Goal: Navigation & Orientation: Find specific page/section

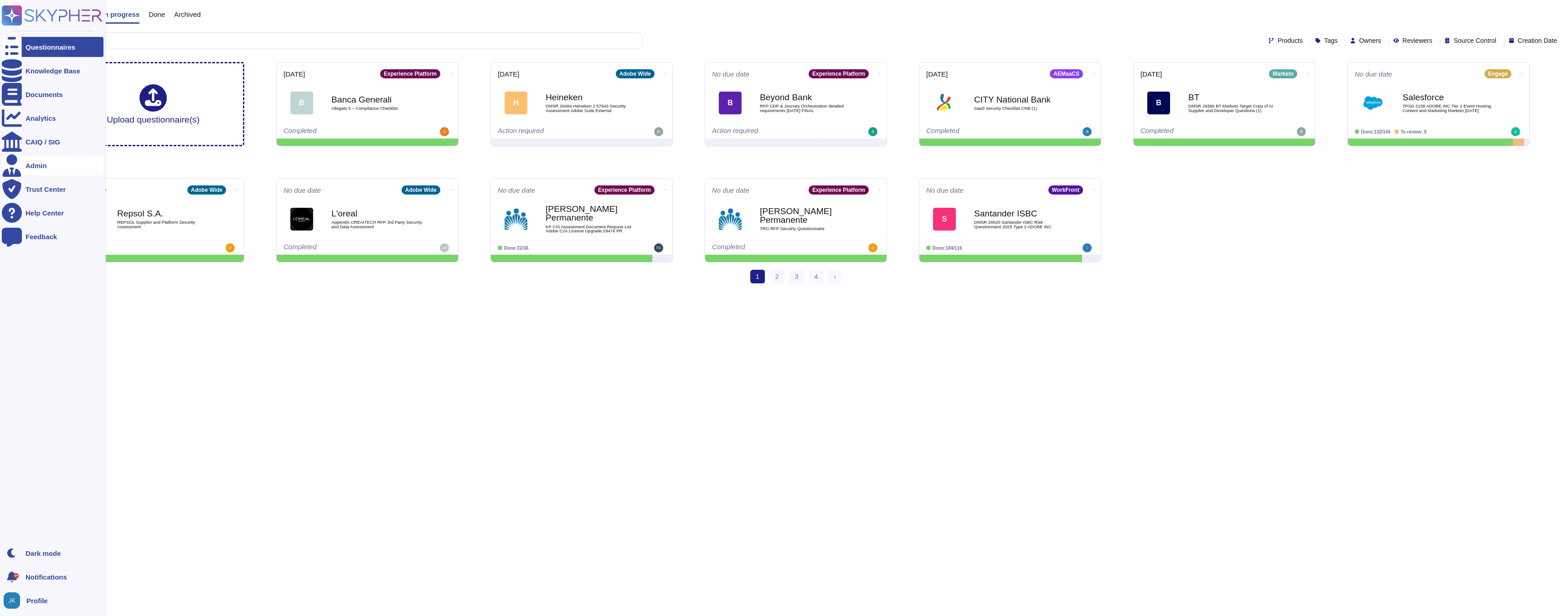
click at [13, 164] on icon at bounding box center [12, 165] width 20 height 23
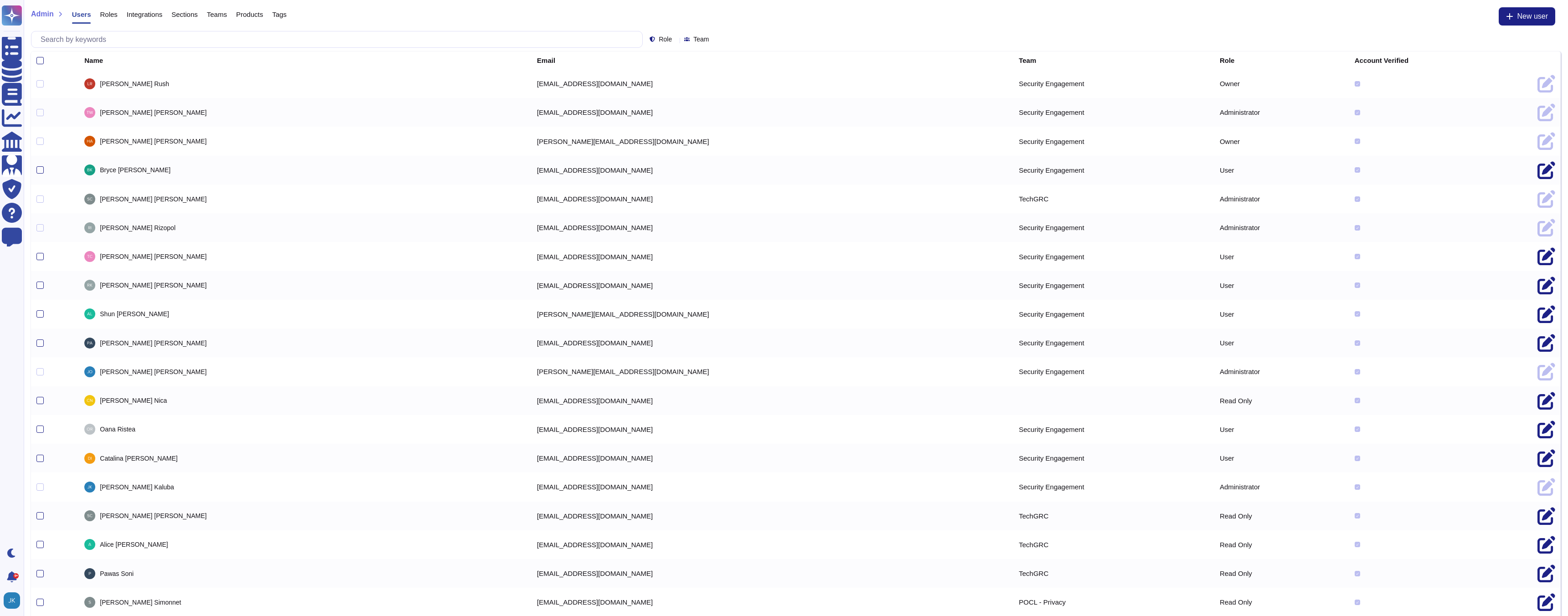
click at [82, 15] on span "Users" at bounding box center [81, 14] width 19 height 7
click at [109, 13] on span "Roles" at bounding box center [108, 14] width 17 height 7
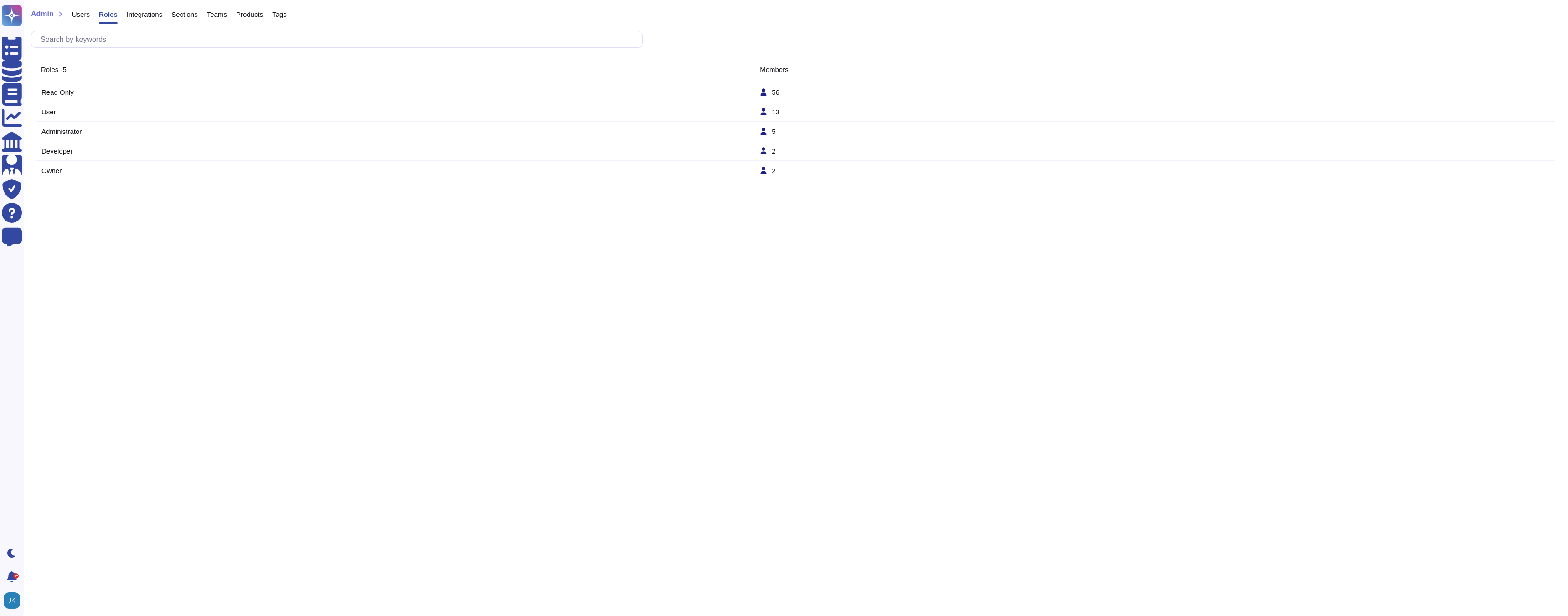
click at [55, 90] on td "Read Only" at bounding box center [400, 92] width 718 height 8
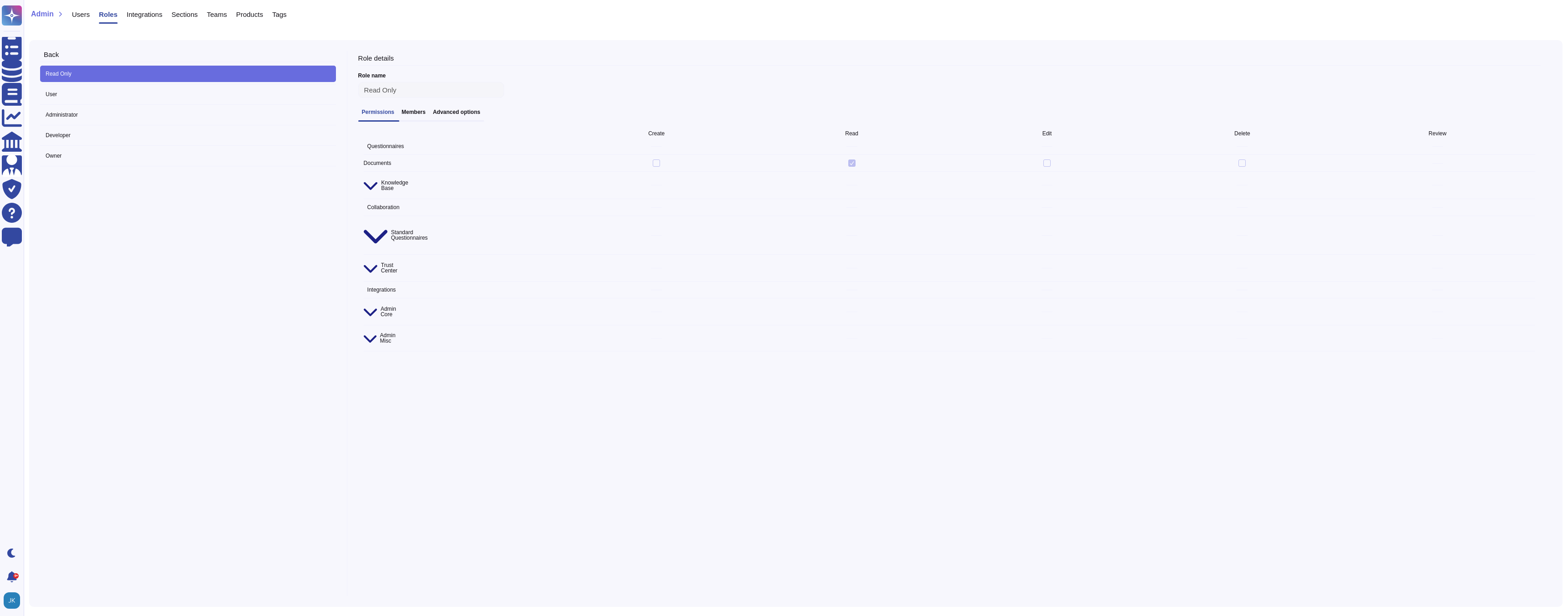
click at [417, 114] on h3 "Members" at bounding box center [414, 112] width 24 height 6
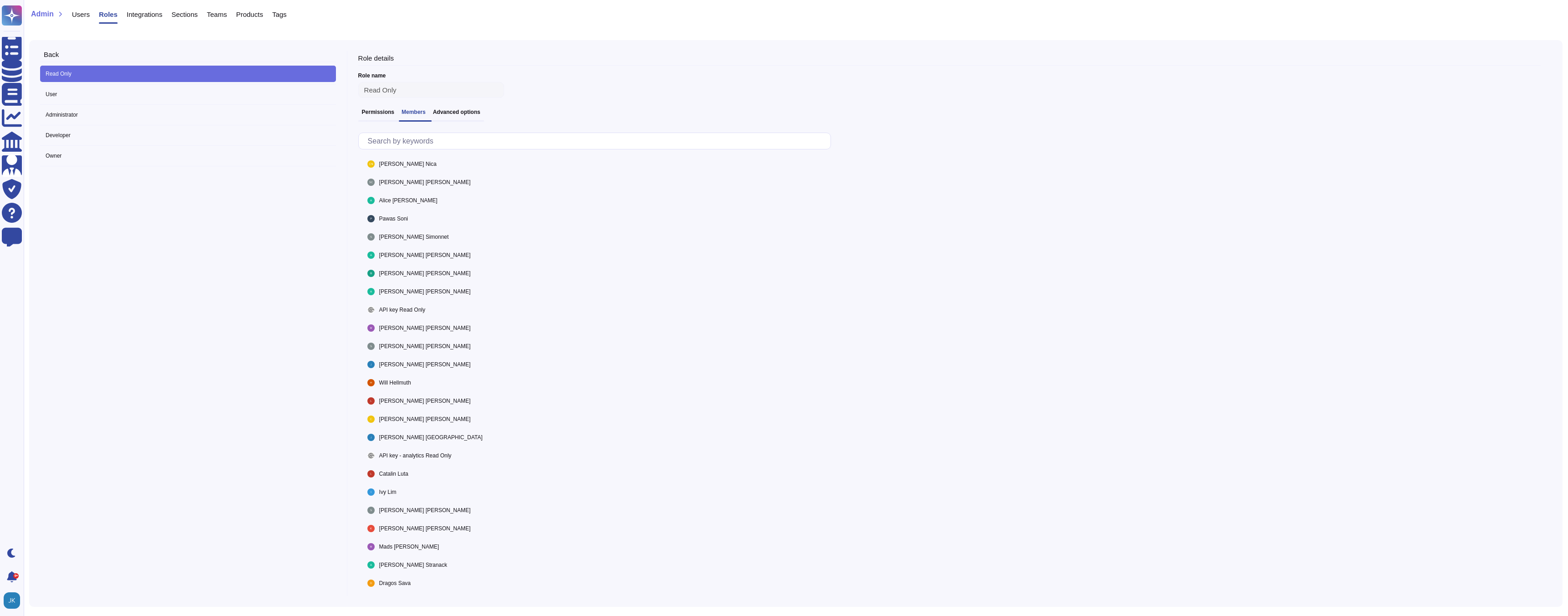
click at [366, 110] on h3 "Permissions" at bounding box center [378, 112] width 32 height 6
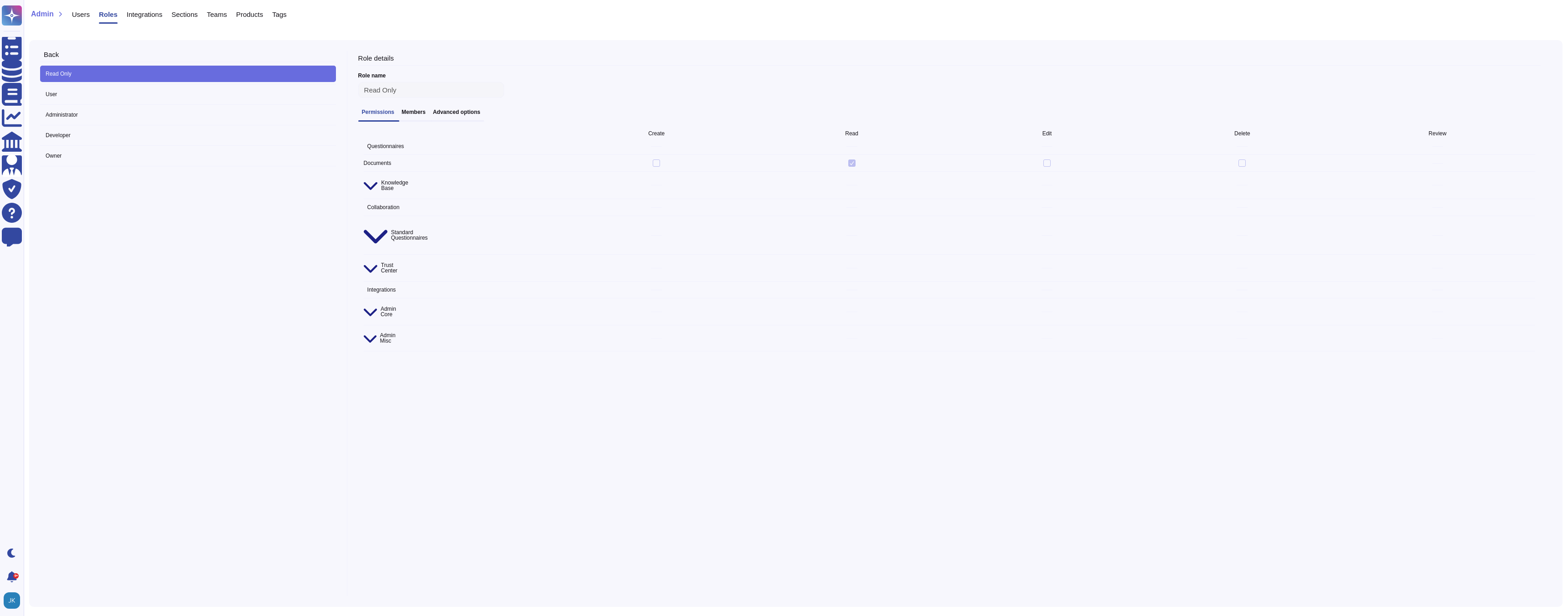
click at [460, 111] on h3 "Advanced options" at bounding box center [457, 112] width 47 height 6
